Goal: Task Accomplishment & Management: Use online tool/utility

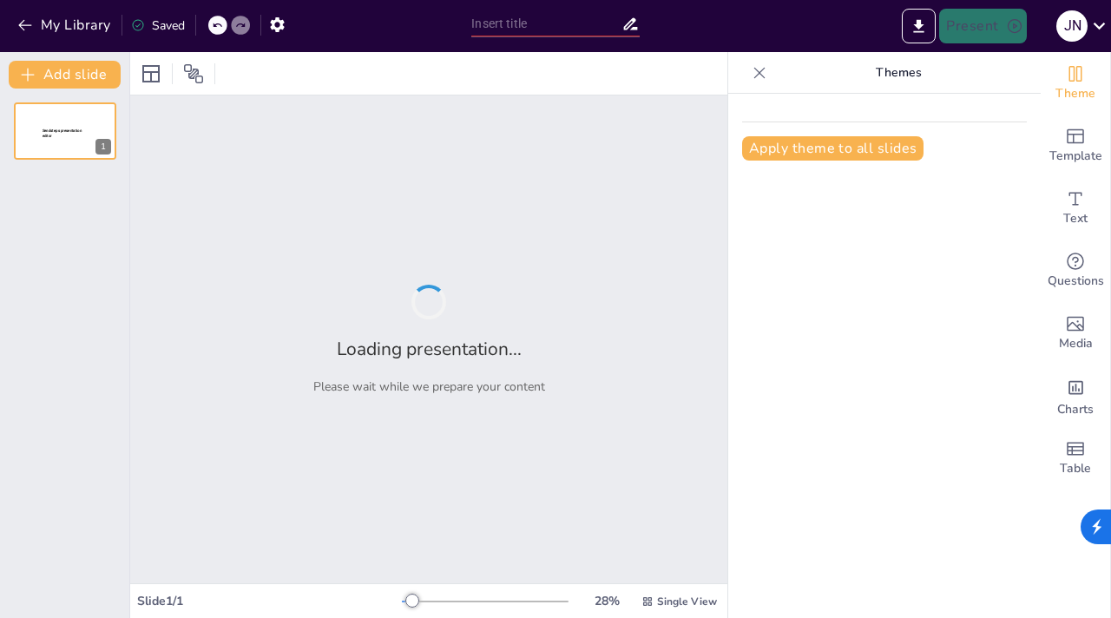
type input "Understanding the Core Principles of Naturopathy: Insights from [PERSON_NAME]"
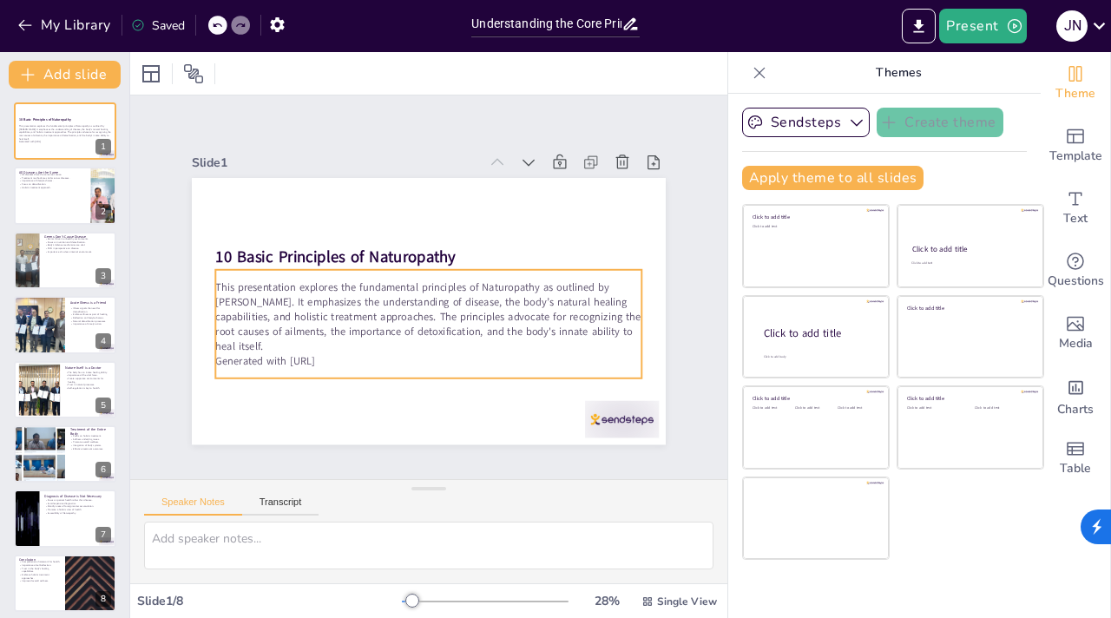
click at [527, 315] on p "This presentation explores the fundamental principles of Naturopathy as outline…" at bounding box center [423, 316] width 432 height 161
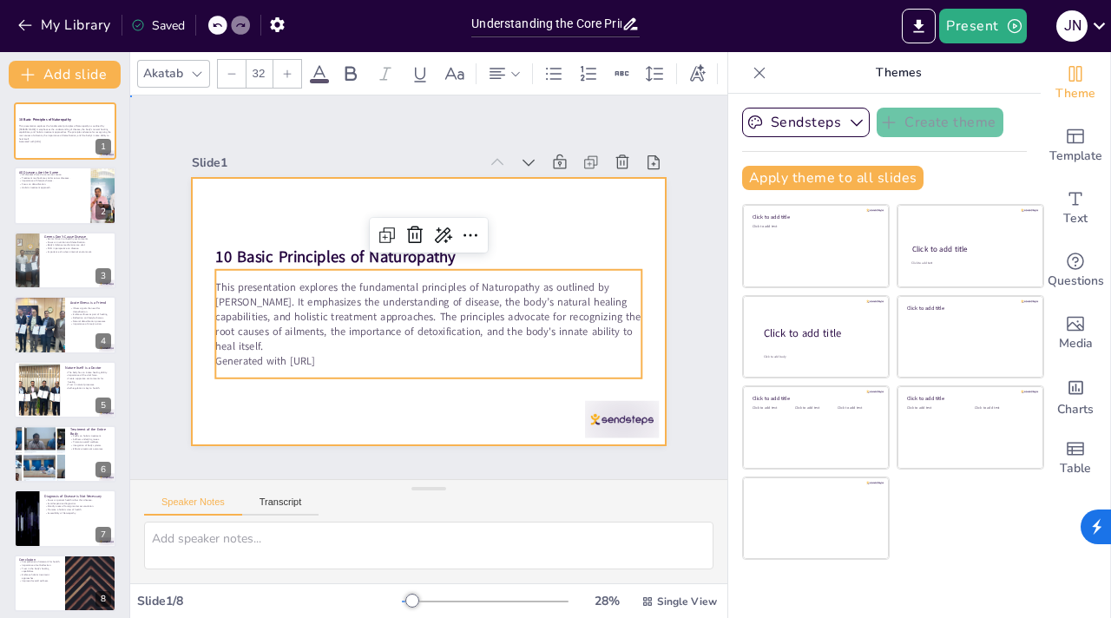
click at [522, 392] on div at bounding box center [421, 310] width 533 height 400
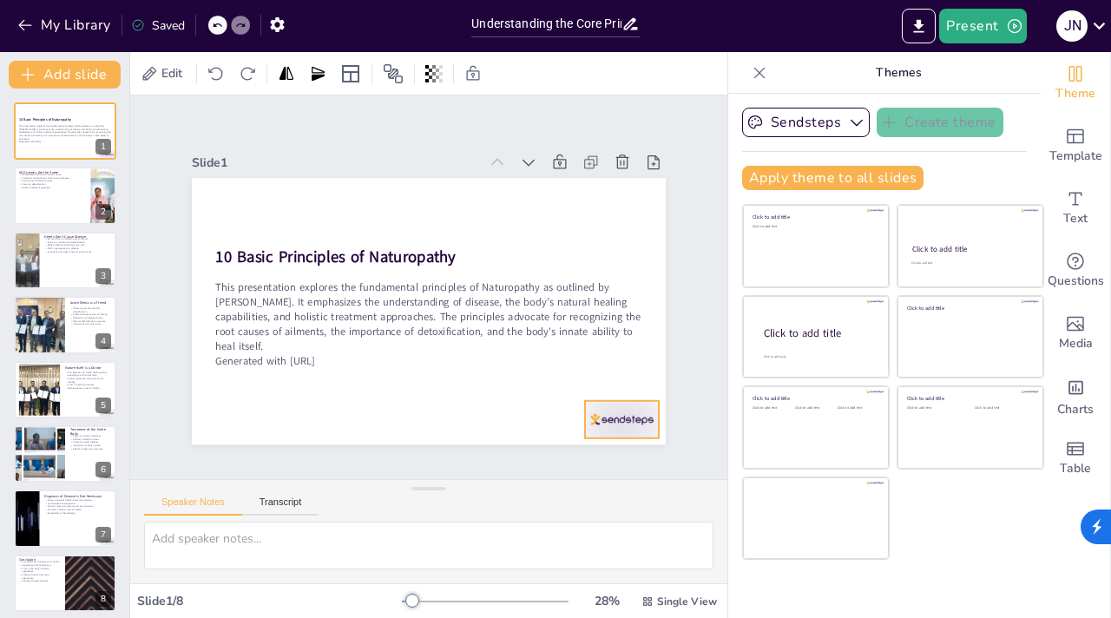
click at [599, 431] on div at bounding box center [590, 456] width 80 height 51
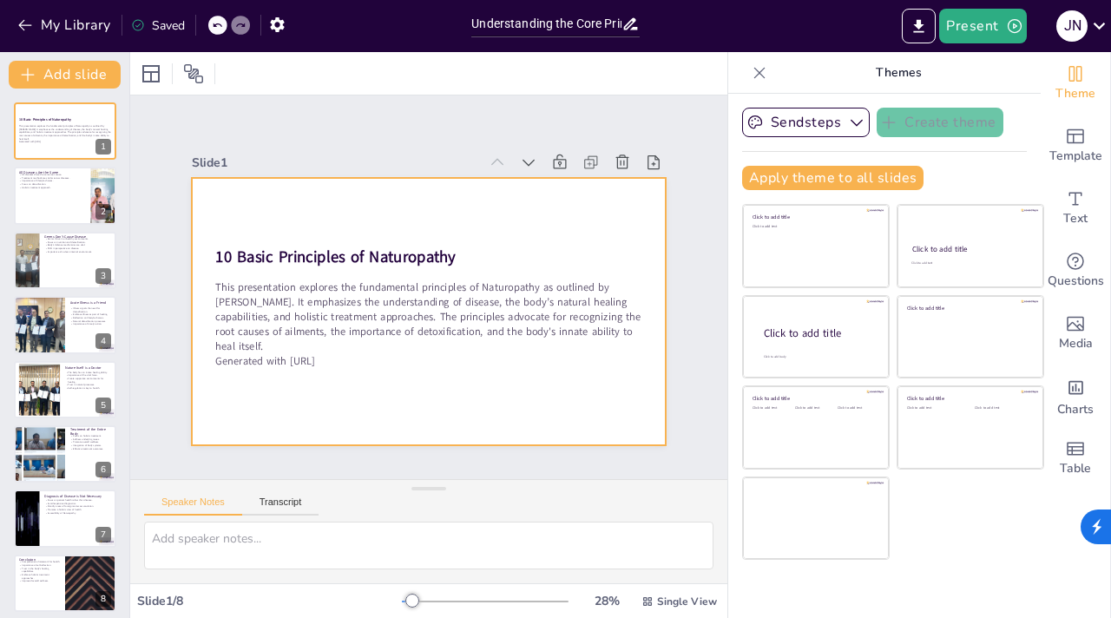
click at [585, 398] on div at bounding box center [405, 282] width 359 height 519
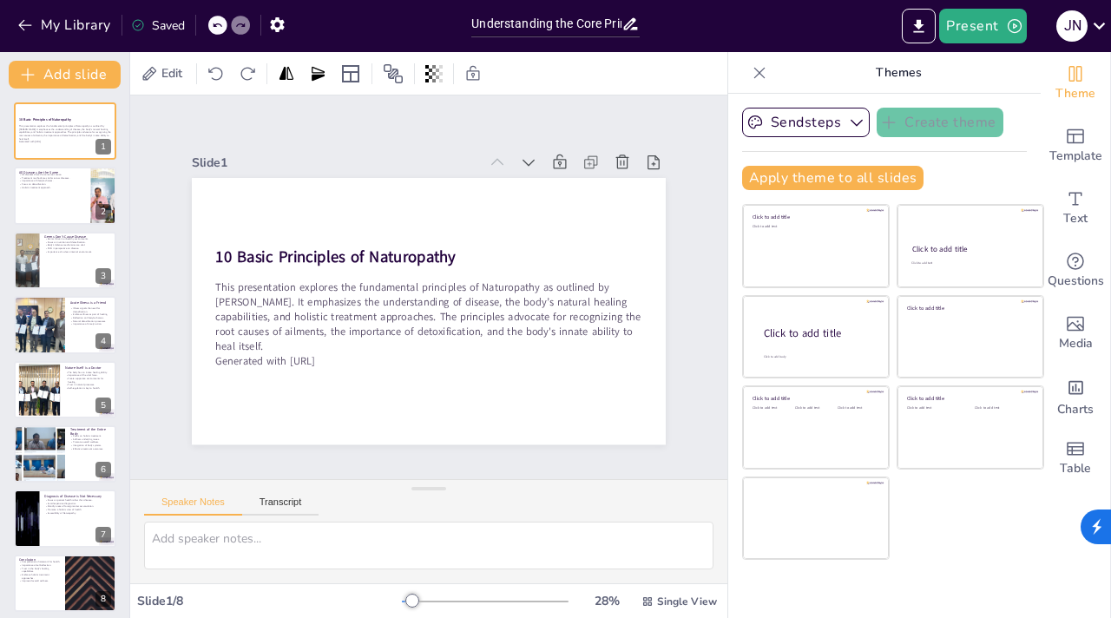
click at [989, 532] on div "Click to add title Click to add text Click to add title Click to add text Click…" at bounding box center [893, 382] width 302 height 356
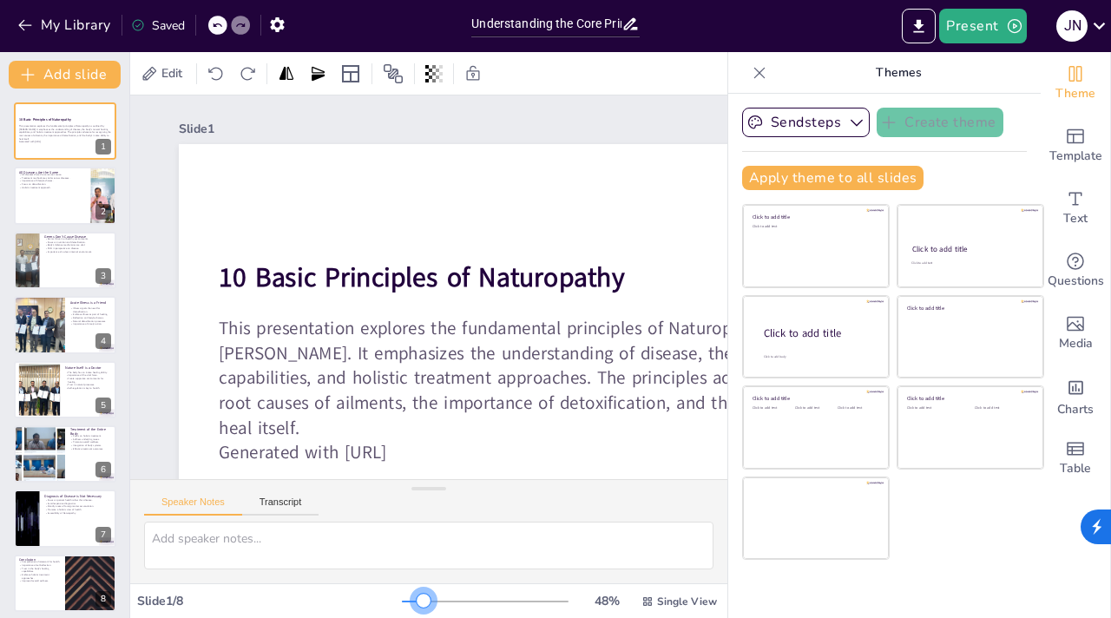
click at [412, 598] on div at bounding box center [485, 602] width 167 height 14
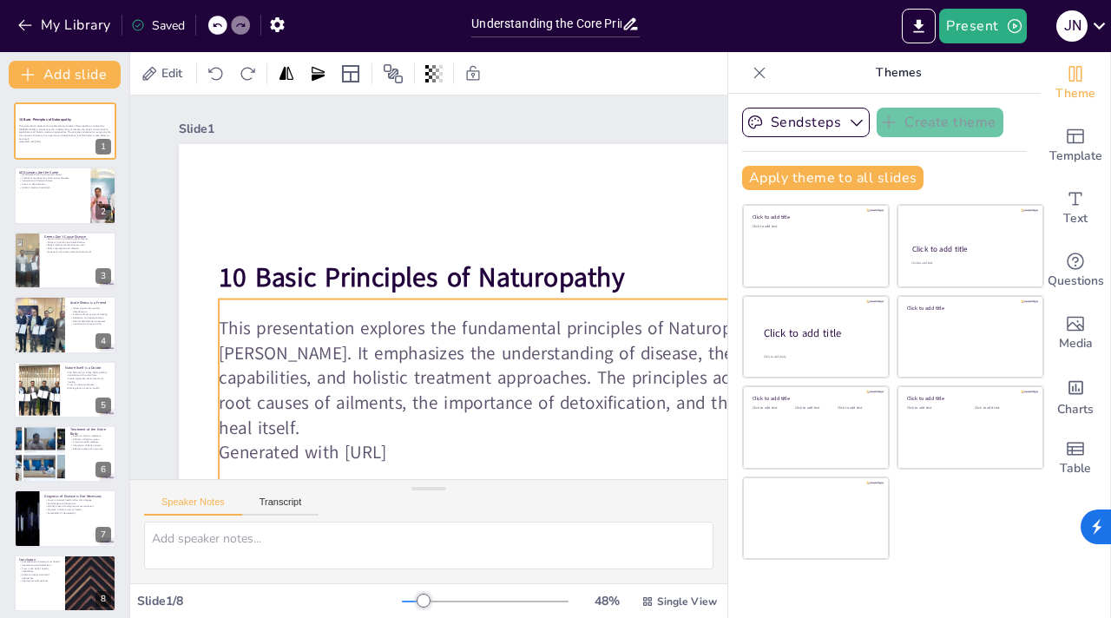
scroll to position [128, 0]
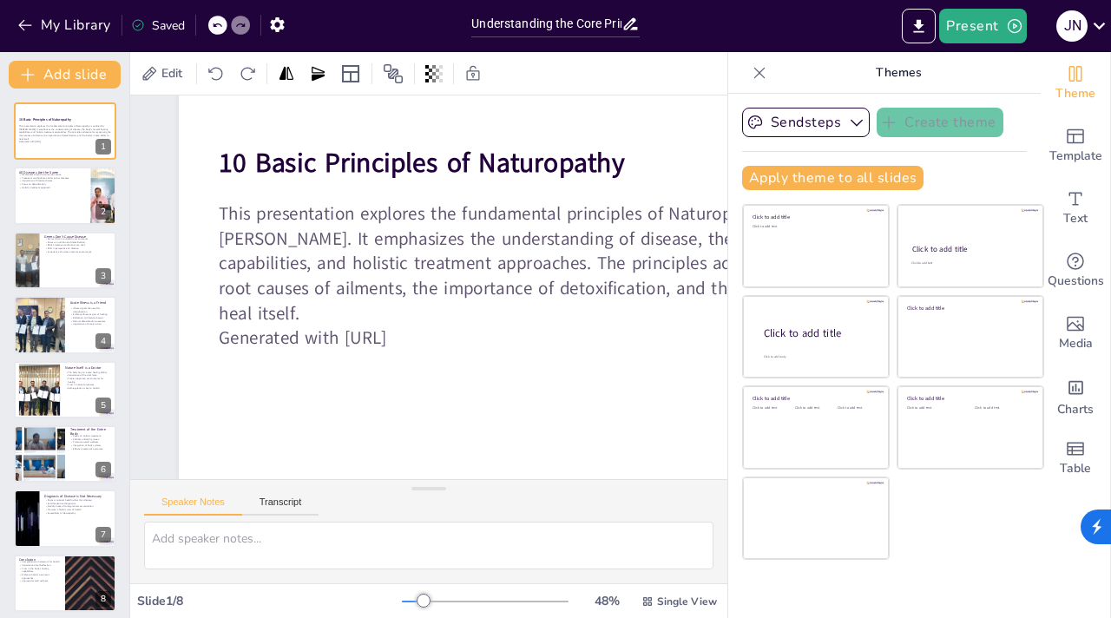
click at [438, 600] on div at bounding box center [485, 602] width 167 height 14
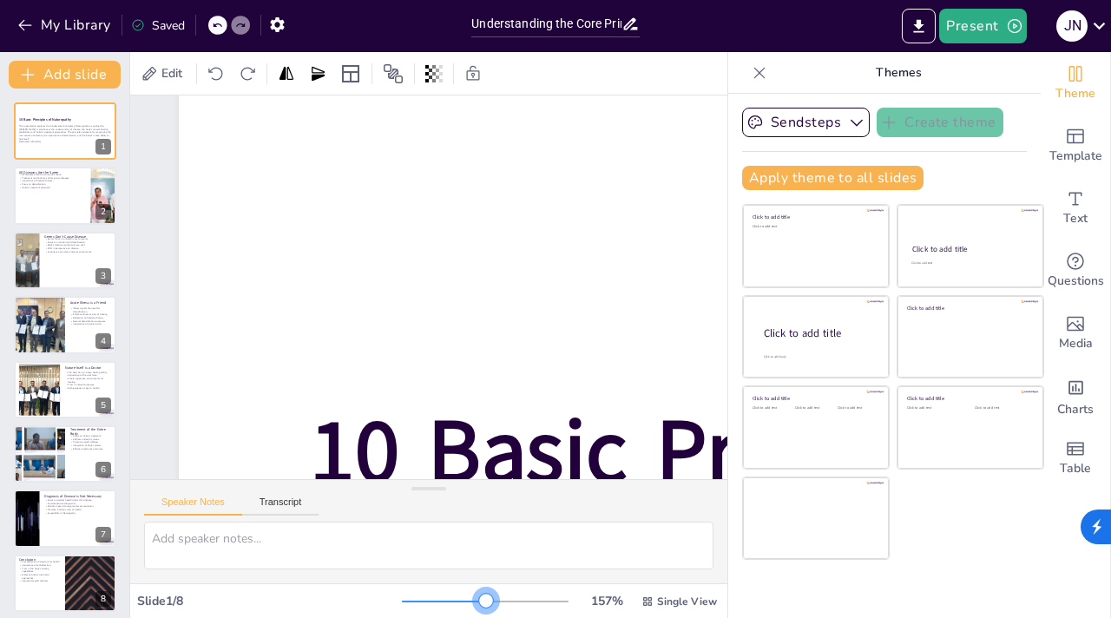
click at [475, 602] on div at bounding box center [485, 602] width 167 height 14
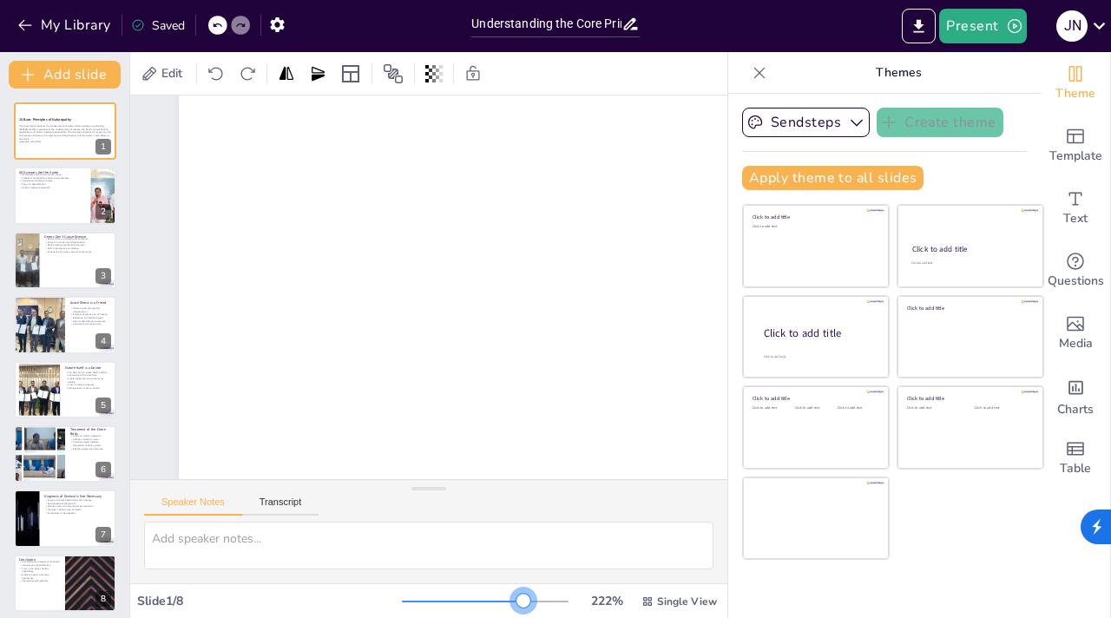
click at [512, 596] on div at bounding box center [485, 602] width 167 height 14
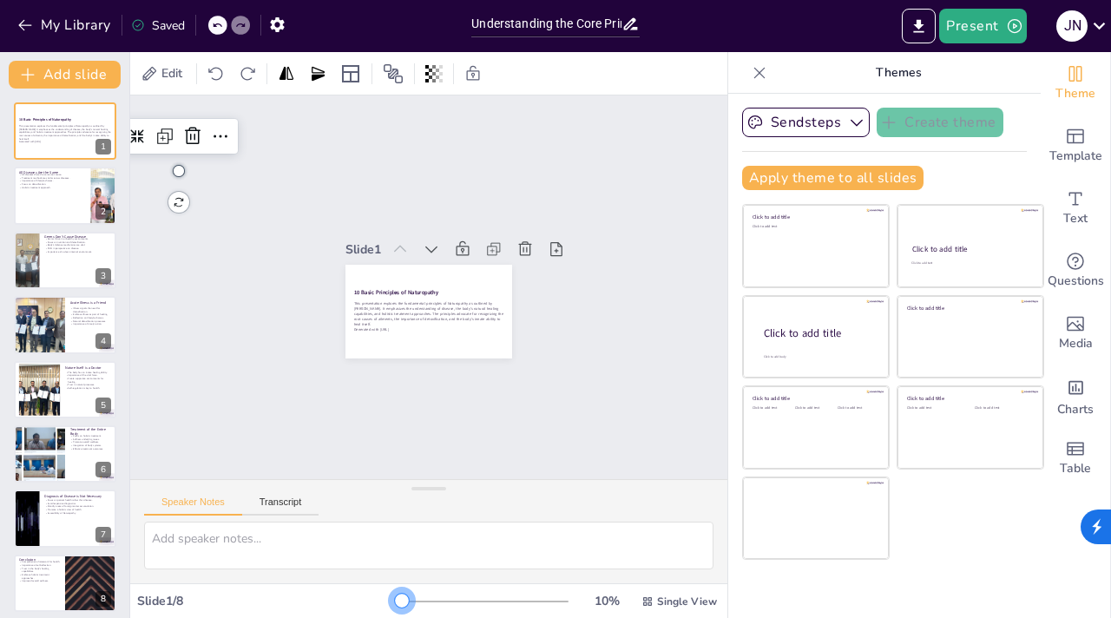
scroll to position [0, 0]
drag, startPoint x: 510, startPoint y: 604, endPoint x: 346, endPoint y: 605, distance: 164.9
click at [346, 605] on div "Slide 1 / 8 10 % Single View" at bounding box center [428, 602] width 597 height 28
click at [804, 118] on button "Sendsteps" at bounding box center [806, 123] width 128 height 30
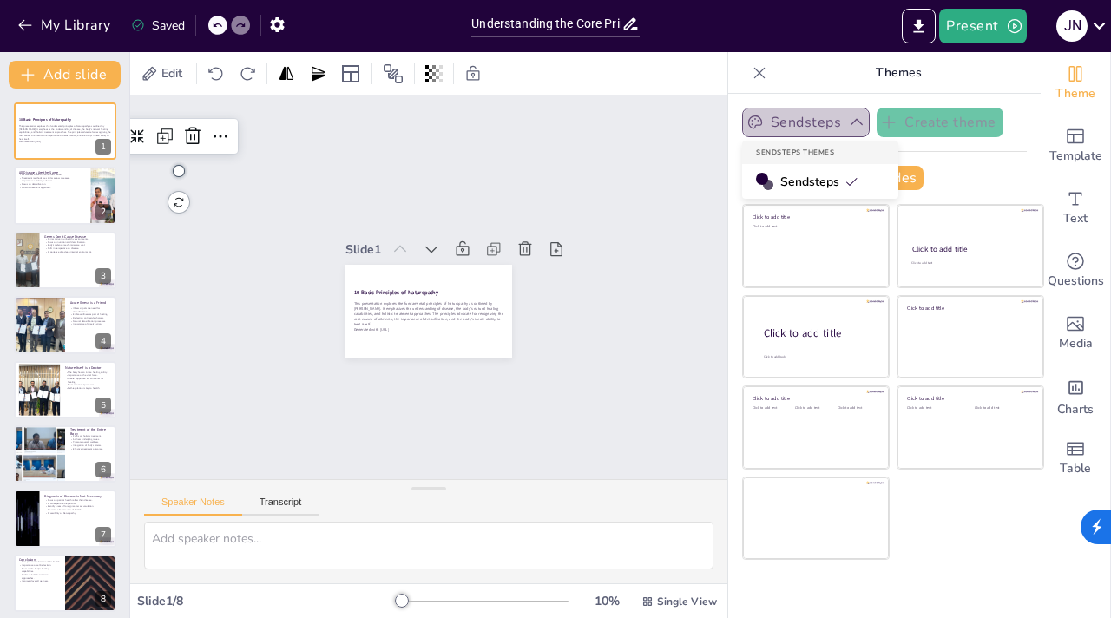
click at [790, 126] on button "Sendsteps" at bounding box center [806, 123] width 128 height 30
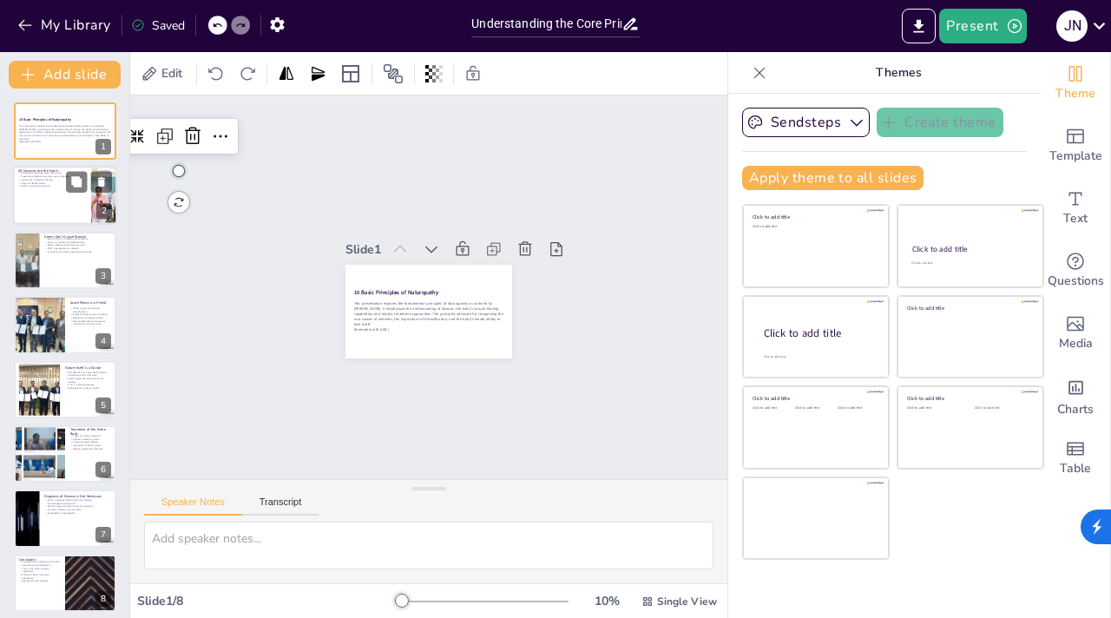
click at [61, 202] on div at bounding box center [65, 196] width 104 height 59
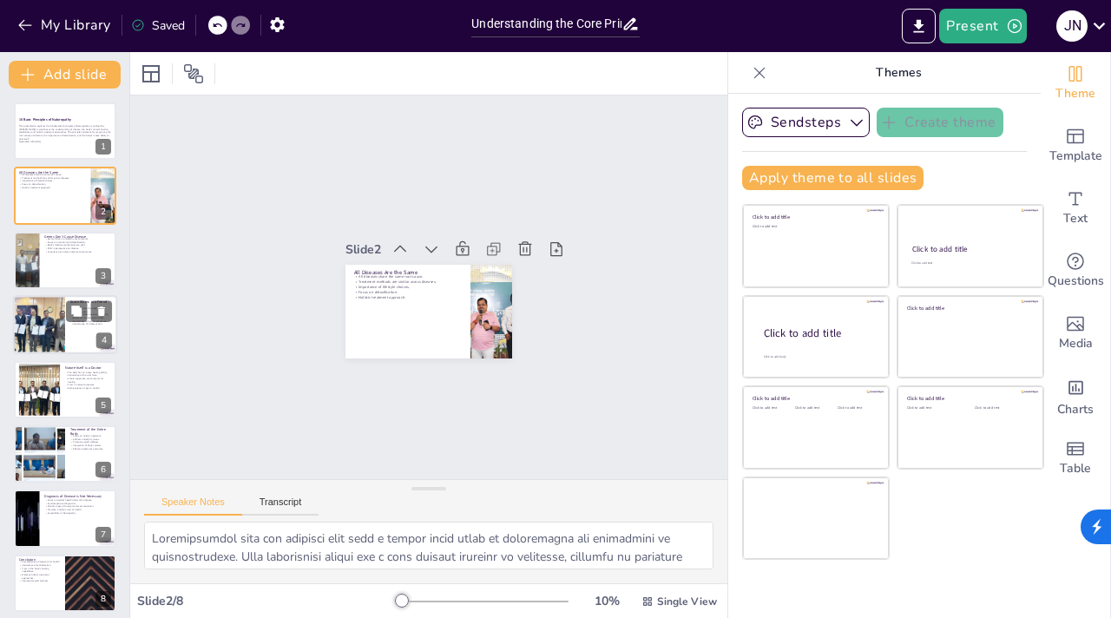
click at [52, 323] on div at bounding box center [39, 324] width 78 height 59
type textarea "Viewing illness as a signal for detoxification helps individuals understand the…"
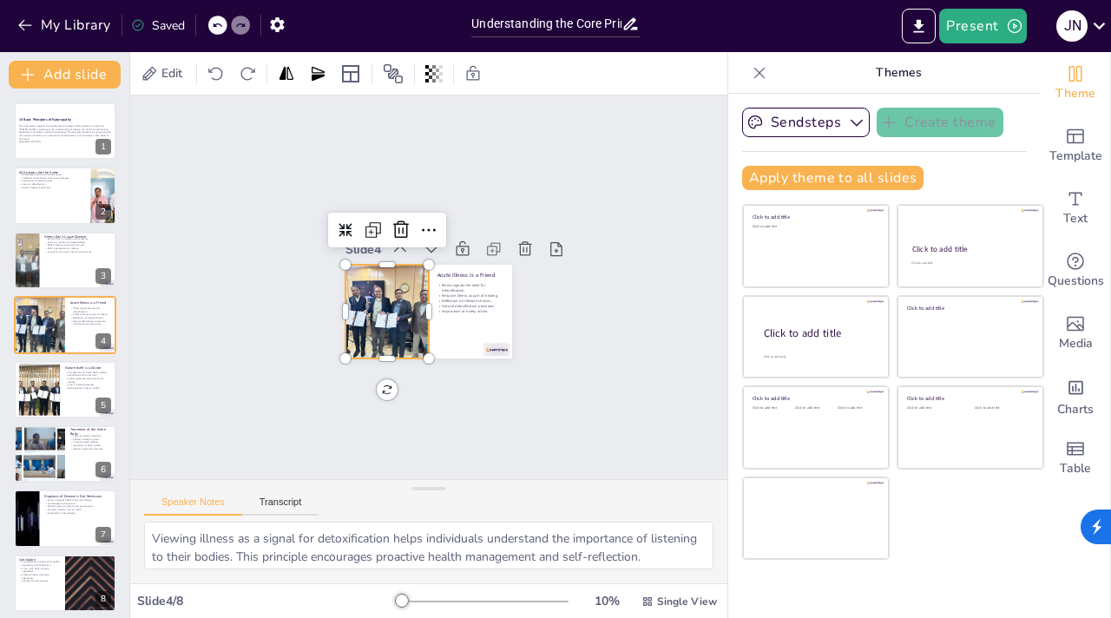
click at [343, 306] on div at bounding box center [383, 303] width 141 height 118
click at [460, 313] on div at bounding box center [419, 310] width 190 height 154
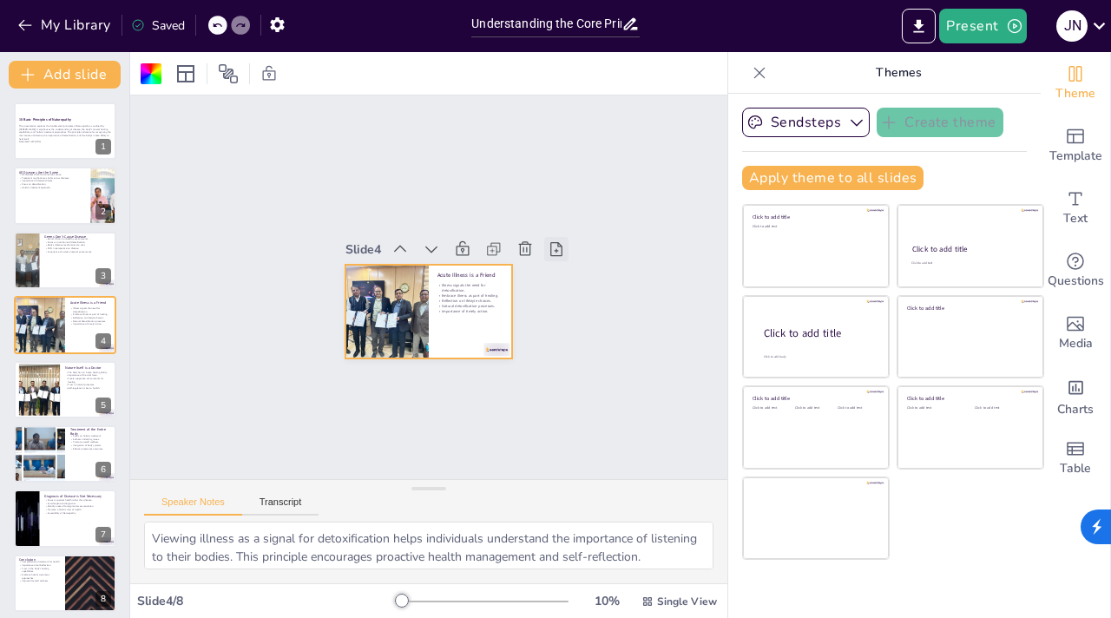
click at [551, 280] on icon at bounding box center [562, 291] width 22 height 22
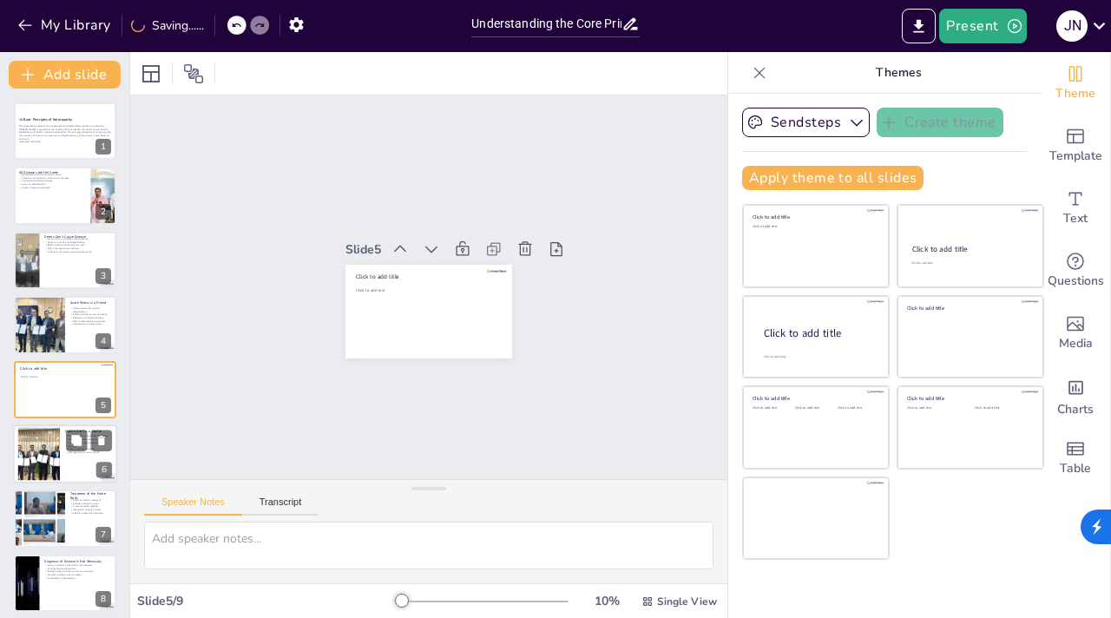
click at [65, 457] on div at bounding box center [65, 453] width 104 height 59
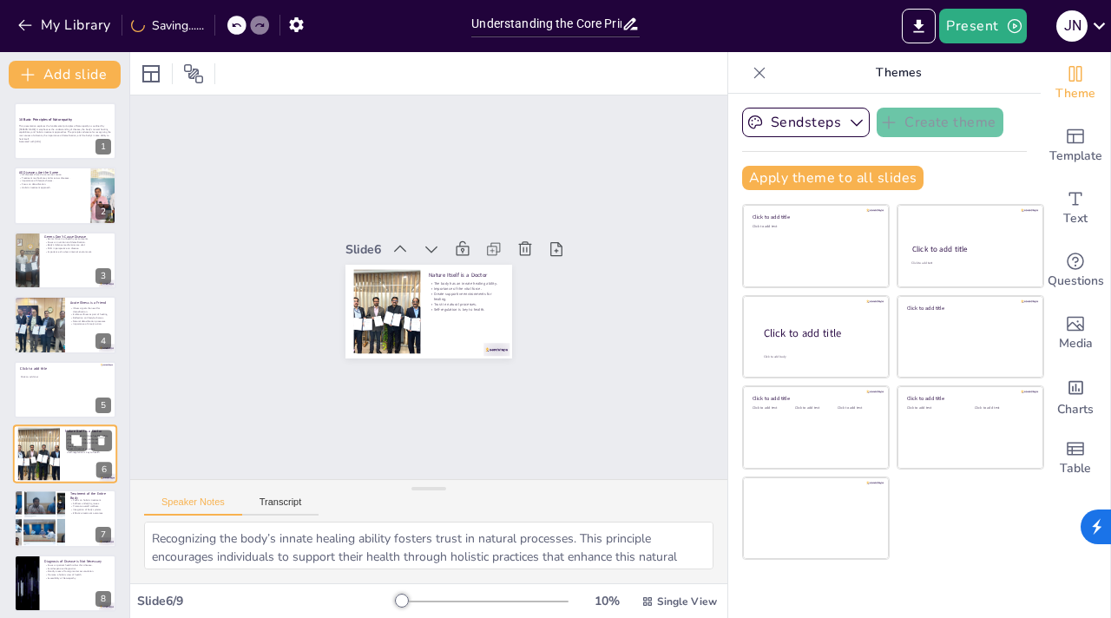
scroll to position [72, 0]
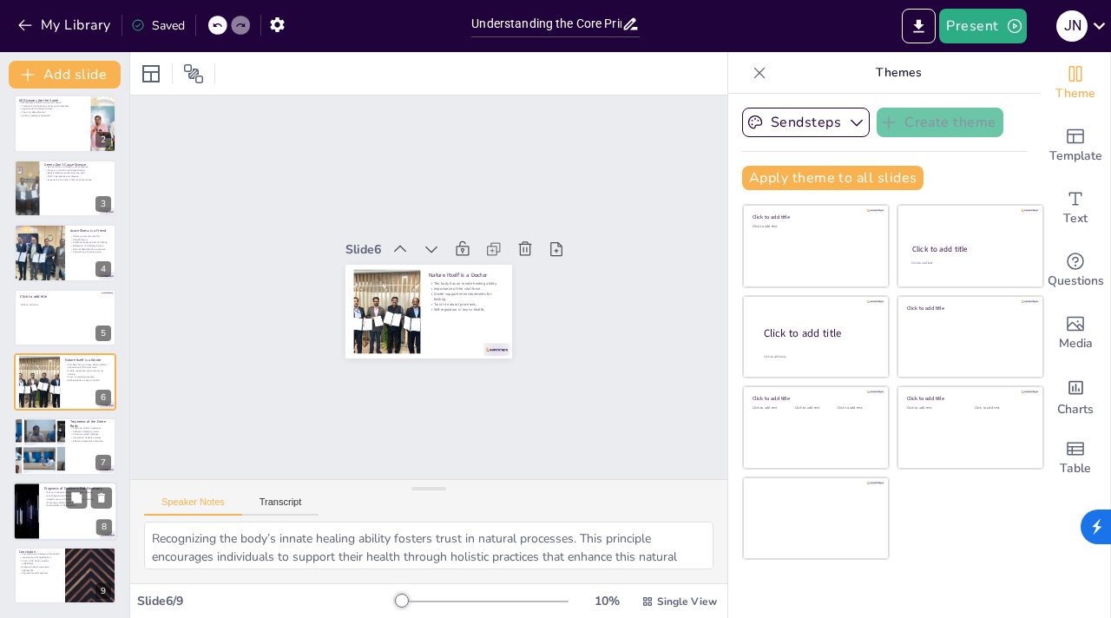
click at [65, 501] on p "Promote a holistic view of health." at bounding box center [78, 502] width 68 height 3
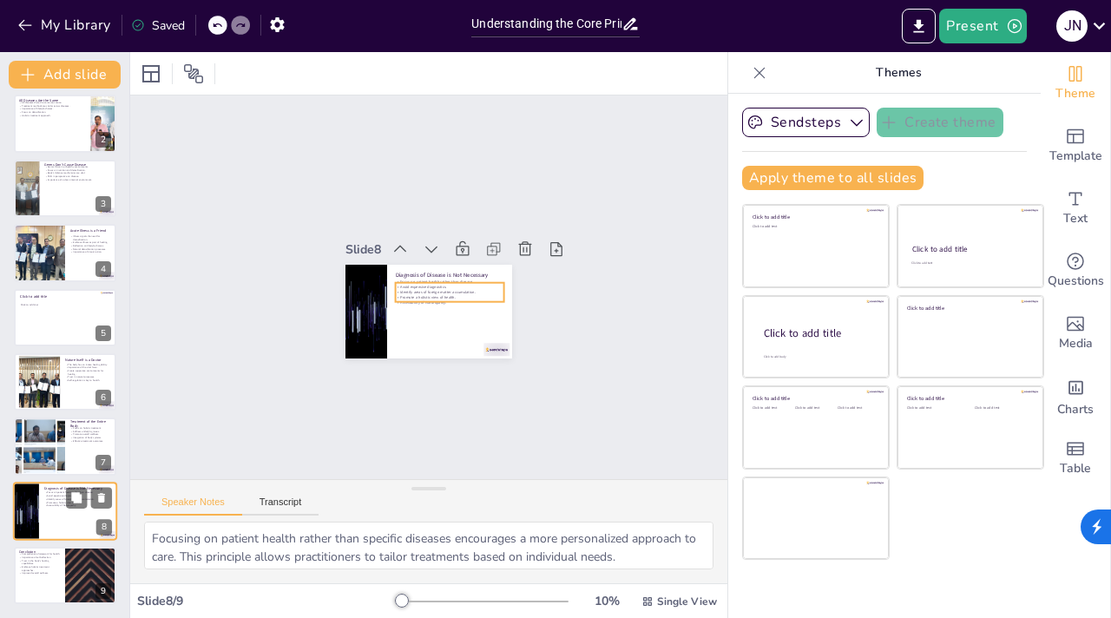
scroll to position [0, 0]
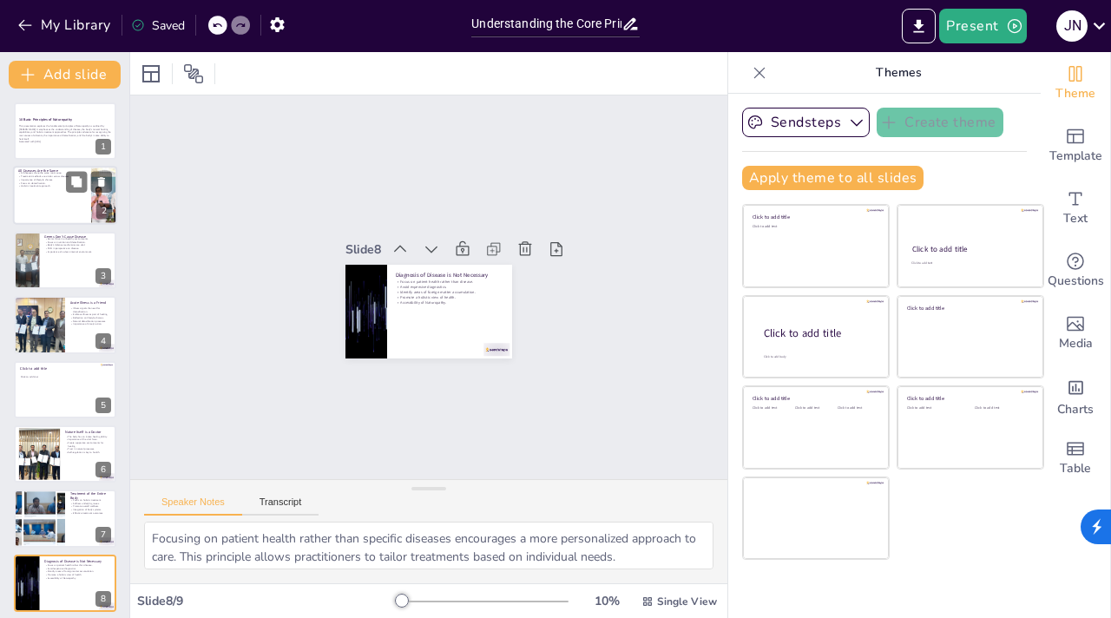
click at [66, 222] on div at bounding box center [65, 196] width 104 height 59
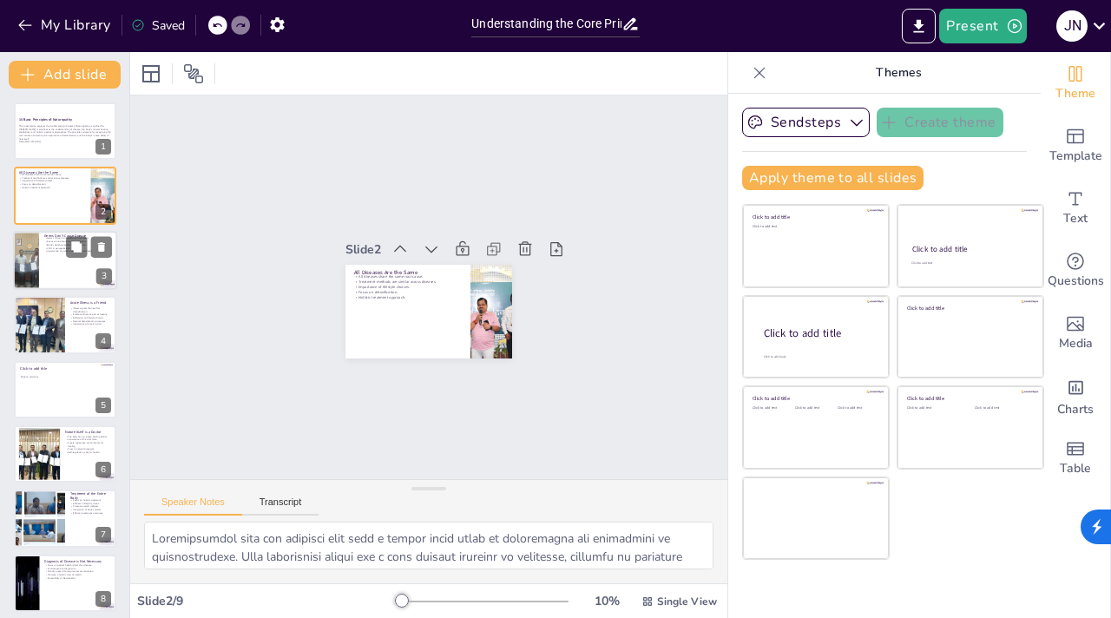
click at [66, 261] on div at bounding box center [65, 260] width 104 height 59
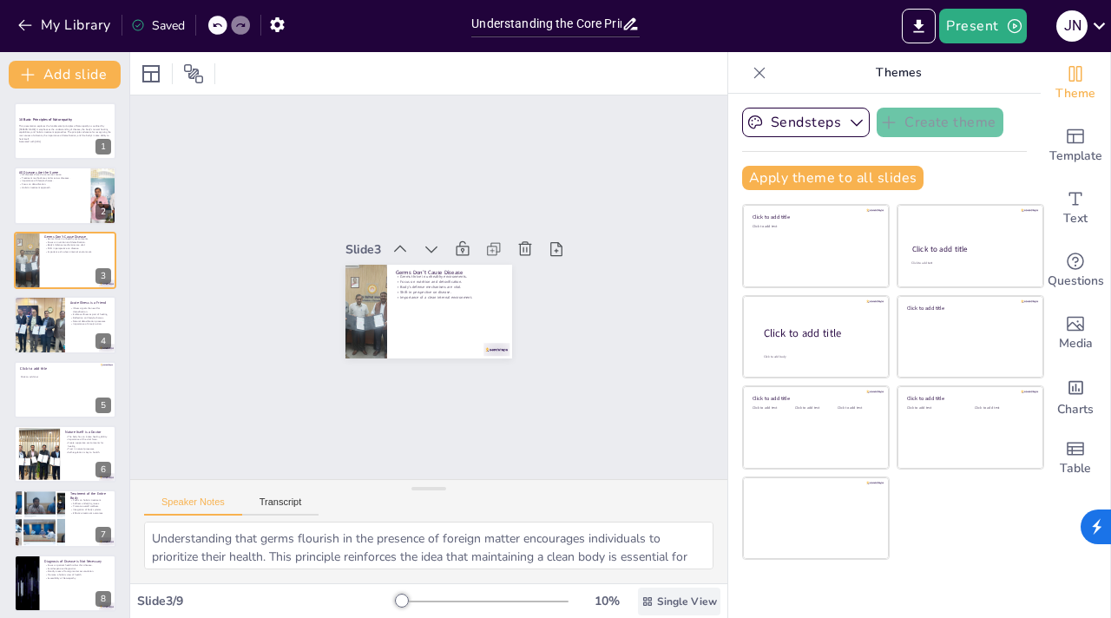
click at [673, 598] on span "Single View" at bounding box center [687, 602] width 60 height 14
click at [674, 562] on span "List View" at bounding box center [654, 563] width 91 height 16
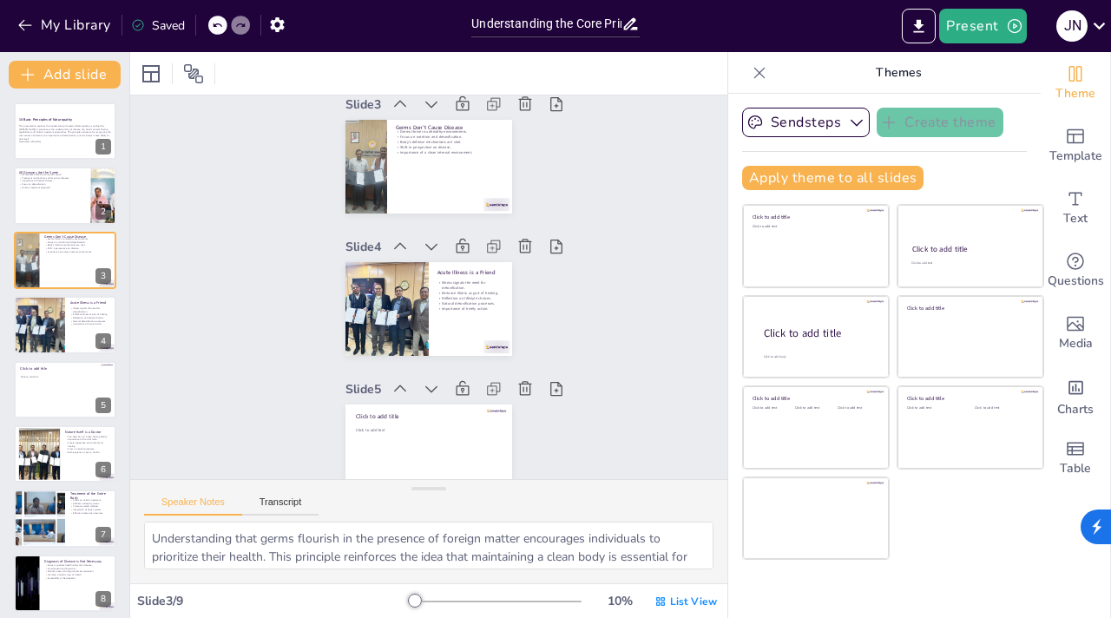
type textarea "Viewing illness as a signal for detoxification helps individuals understand the…"
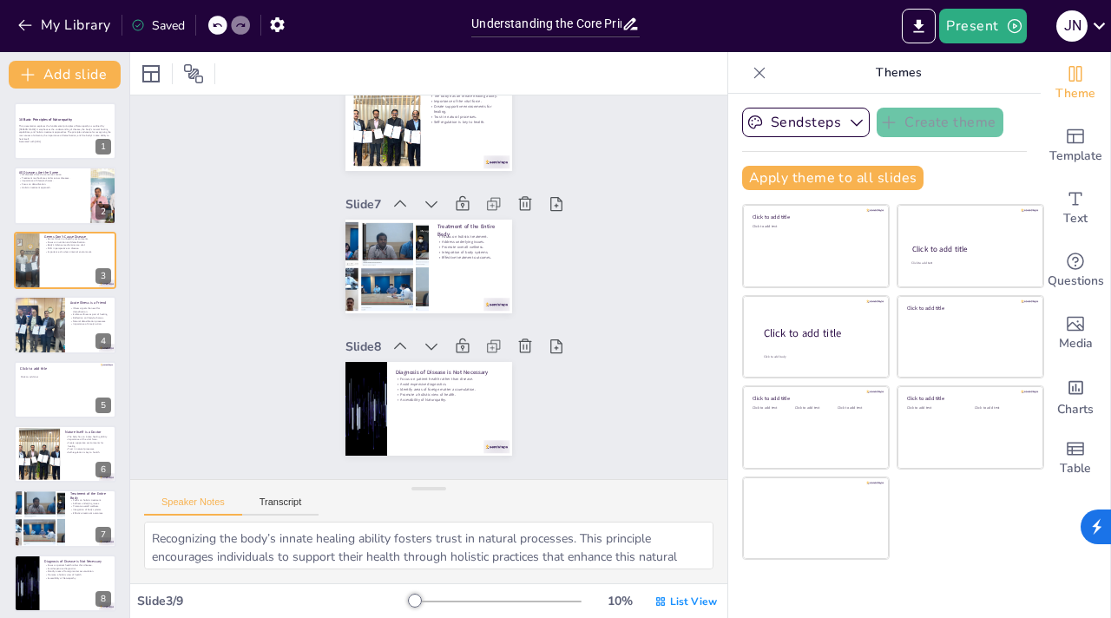
type textarea "Emphasizing holistic treatment encourages a comprehensive approach to health, w…"
